Goal: Feedback & Contribution: Contribute content

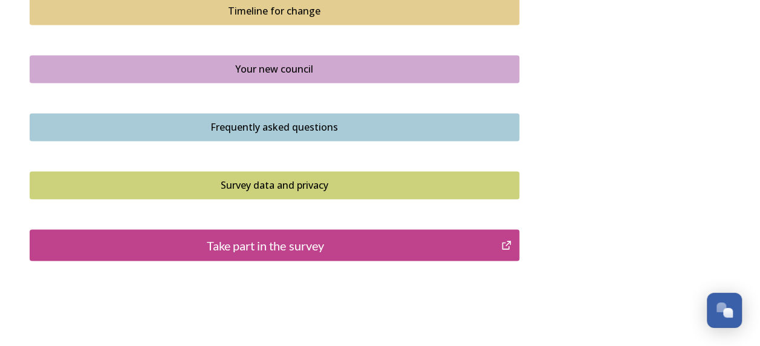
scroll to position [915, 0]
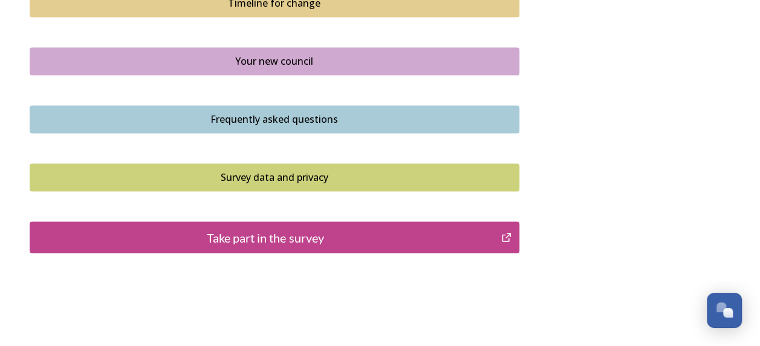
click at [261, 233] on div "Take part in the survey" at bounding box center [265, 237] width 459 height 18
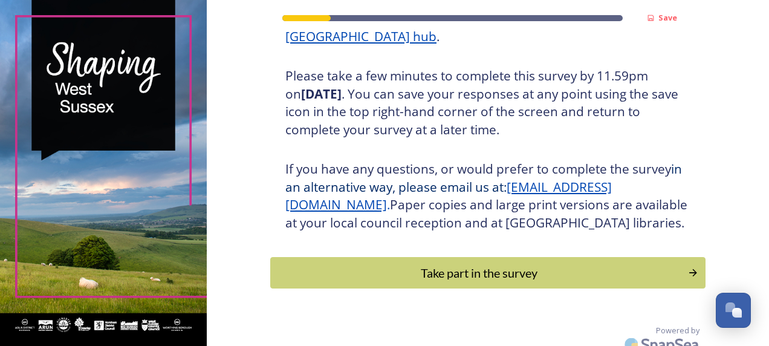
scroll to position [235, 0]
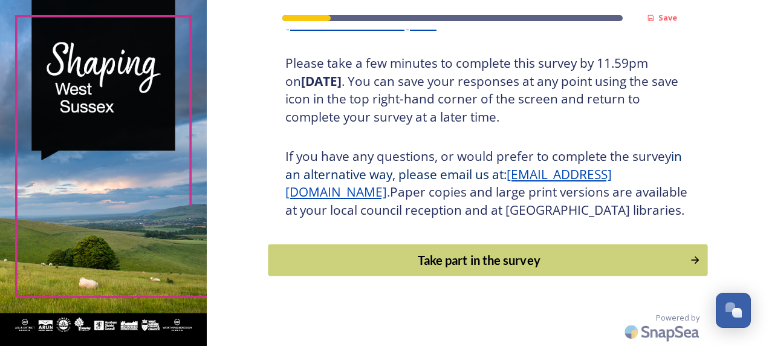
click at [420, 259] on div "Take part in the survey" at bounding box center [478, 260] width 409 height 18
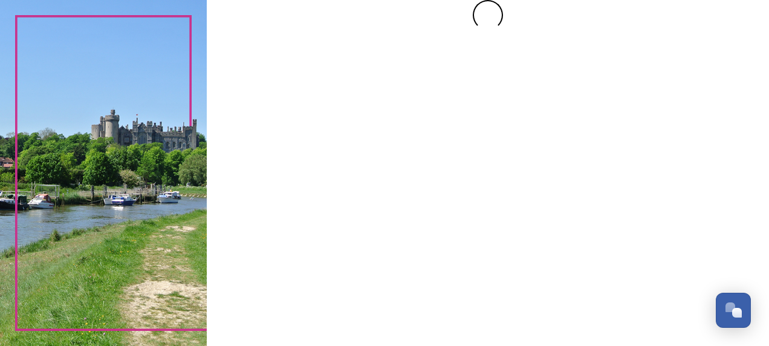
scroll to position [0, 0]
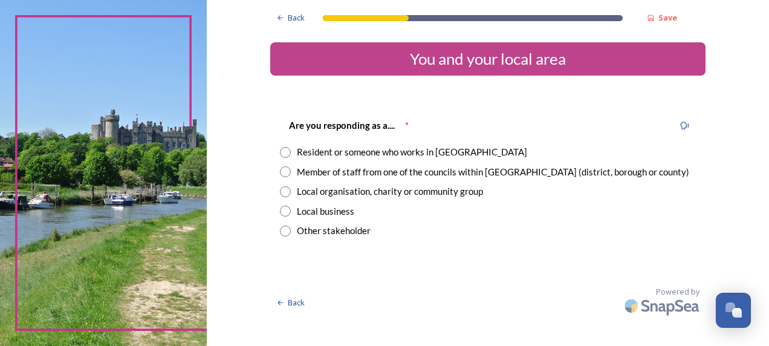
click at [282, 153] on input "radio" at bounding box center [285, 152] width 11 height 11
radio input "true"
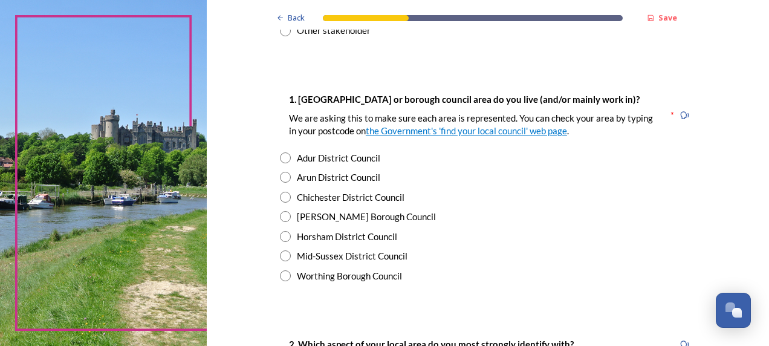
scroll to position [236, 0]
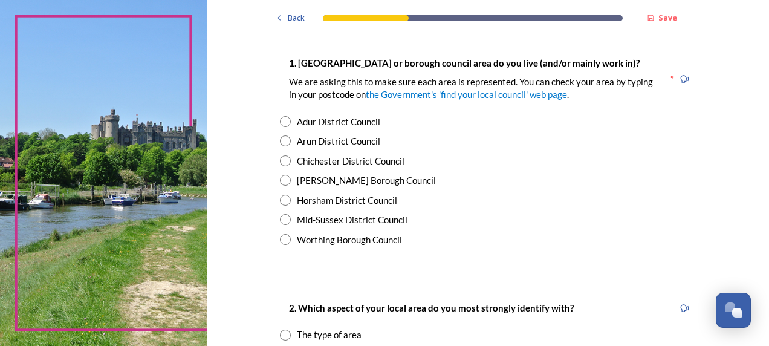
click at [280, 238] on input "radio" at bounding box center [285, 239] width 11 height 11
radio input "true"
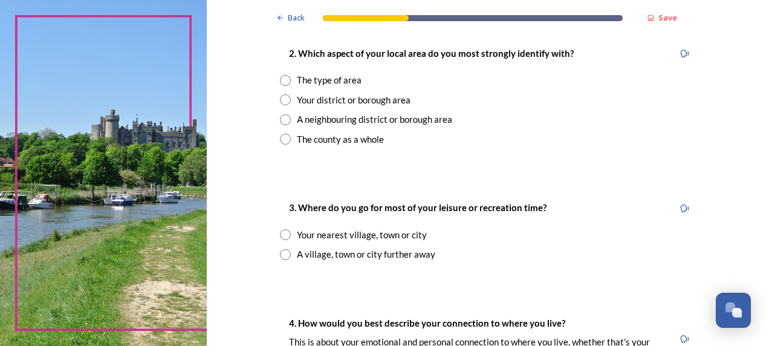
scroll to position [494, 0]
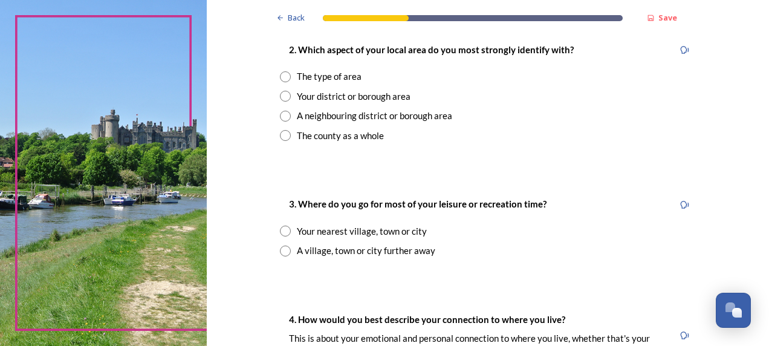
click at [280, 99] on input "radio" at bounding box center [285, 96] width 11 height 11
radio input "true"
